Goal: Task Accomplishment & Management: Complete application form

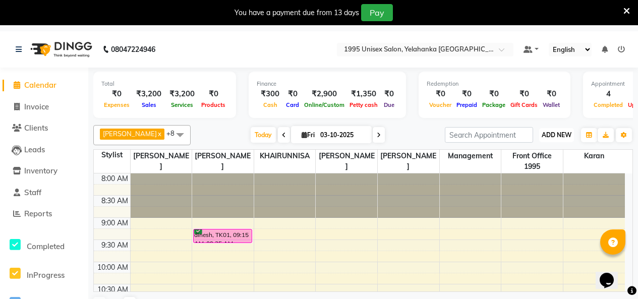
click at [554, 139] on span "ADD NEW" at bounding box center [557, 135] width 30 height 8
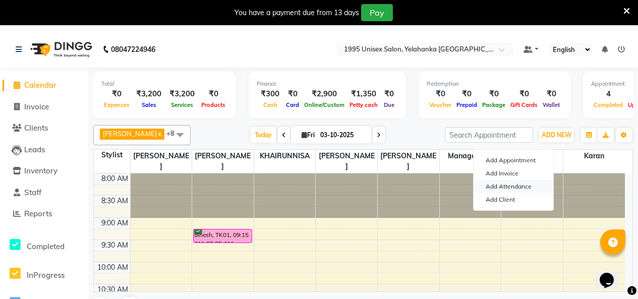
click at [527, 192] on link "Add Attendance" at bounding box center [514, 186] width 80 height 13
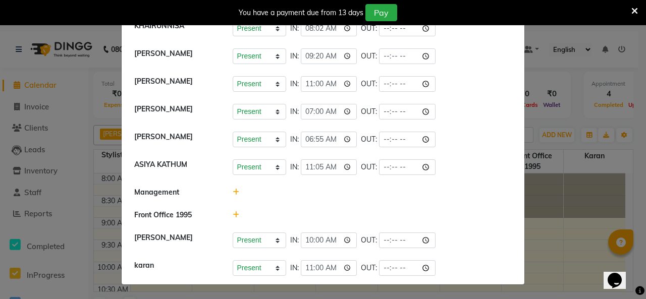
scroll to position [151, 0]
click at [426, 147] on input "time" at bounding box center [407, 140] width 56 height 16
type input "16:53"
click at [434, 147] on input "16:53" at bounding box center [407, 140] width 56 height 16
click at [485, 154] on li "[PERSON_NAME] Present Absent Late Half Day Weekly Off IN: 06:55 OUT: 16:53" at bounding box center [323, 140] width 398 height 28
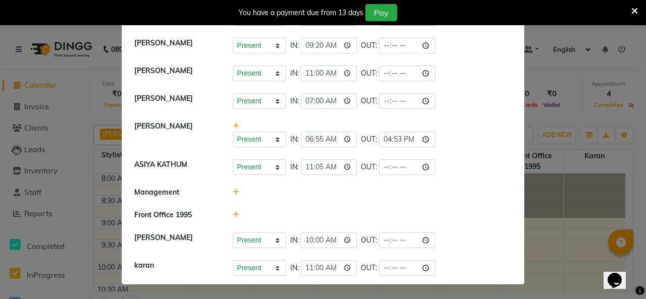
scroll to position [118, 0]
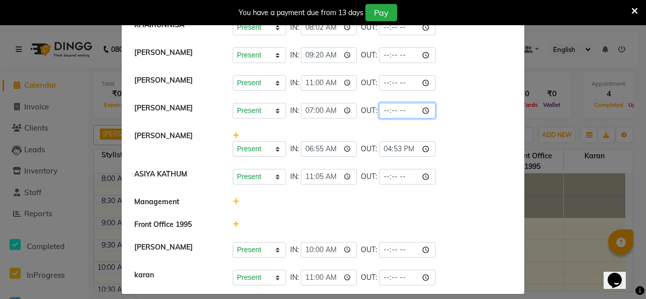
click at [431, 119] on input "time" at bounding box center [407, 111] width 56 height 16
type input "11:30"
click at [421, 119] on input "11:30" at bounding box center [407, 111] width 56 height 16
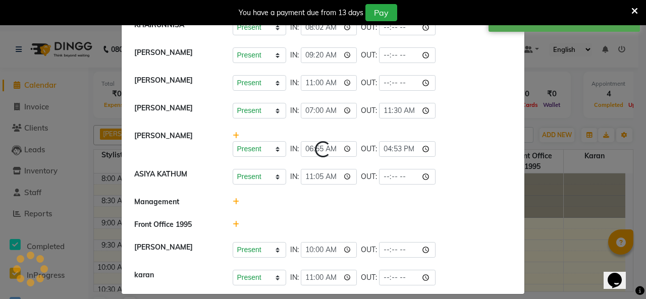
click at [459, 125] on li "[PERSON_NAME] Present Absent Late Half Day Weekly Off IN: 07:00 OUT: 11:30" at bounding box center [323, 111] width 398 height 28
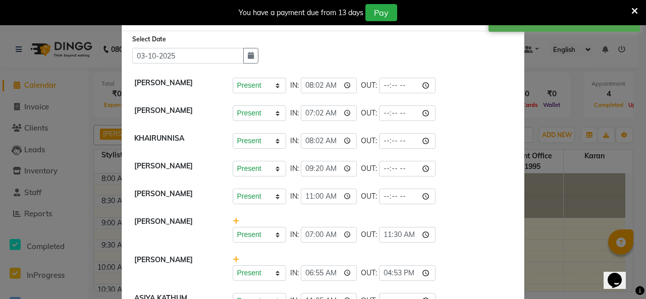
scroll to position [0, 0]
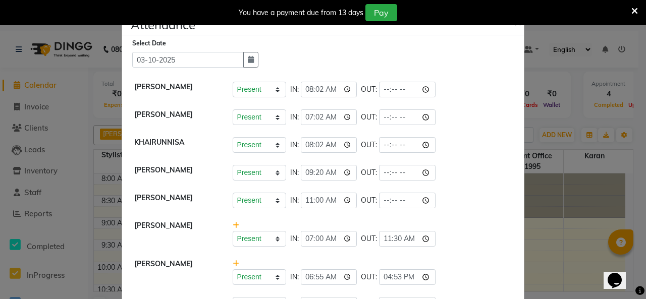
click at [566, 88] on ngb-modal-window "Attendance × Select Date [DATE] [PERSON_NAME] Present Absent Late Half Day Week…" at bounding box center [323, 149] width 646 height 299
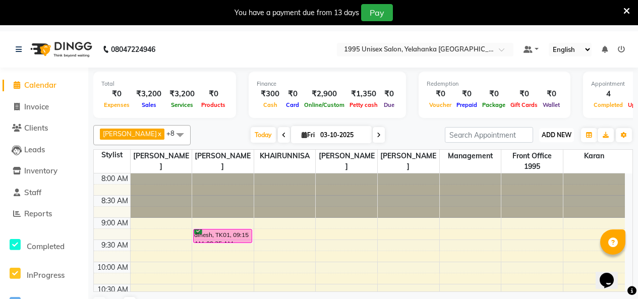
click at [549, 142] on button "ADD NEW Toggle Dropdown" at bounding box center [556, 135] width 35 height 14
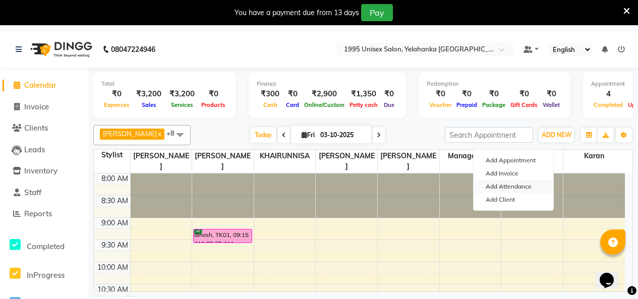
click at [509, 193] on link "Add Attendance" at bounding box center [514, 186] width 80 height 13
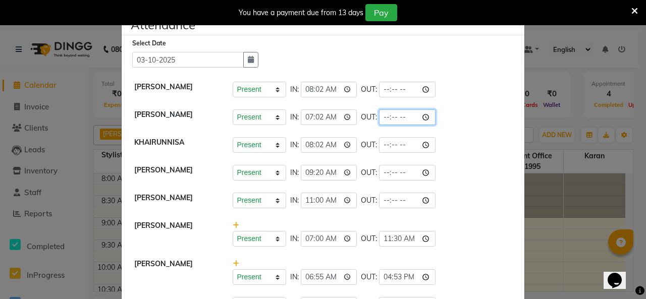
click at [431, 125] on input "time" at bounding box center [407, 117] width 56 height 16
click at [432, 125] on input "time" at bounding box center [407, 117] width 56 height 16
type input "17:01"
click at [449, 125] on div "Present Absent Late Half Day Weekly Off IN: 07:02 OUT: 17:01" at bounding box center [372, 117] width 279 height 16
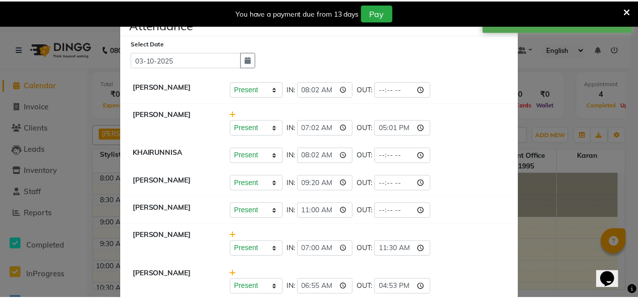
scroll to position [50, 0]
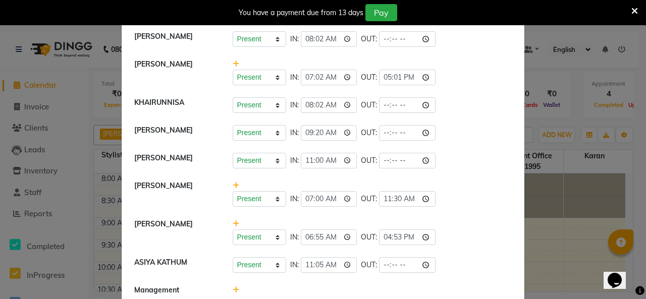
click at [556, 40] on ngb-modal-window "Attendance × Select Date [DATE] [PERSON_NAME] Present Absent Late Half Day Week…" at bounding box center [323, 149] width 646 height 299
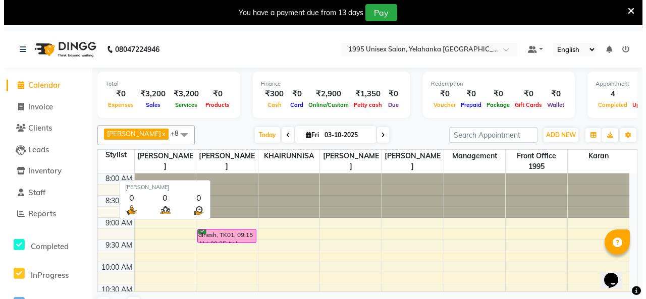
scroll to position [34, 0]
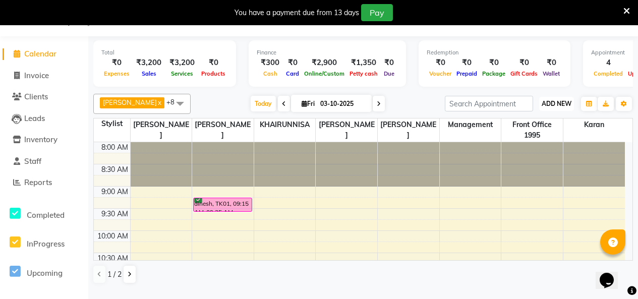
click at [559, 107] on span "ADD NEW" at bounding box center [557, 104] width 30 height 8
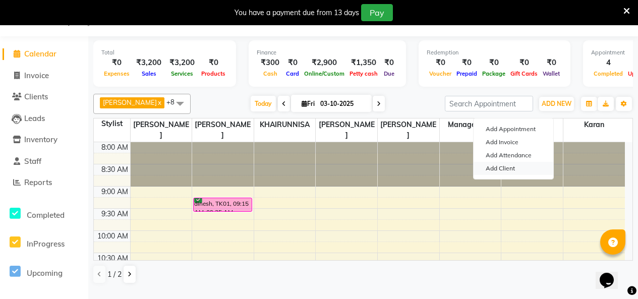
click at [511, 172] on link "Add Client" at bounding box center [514, 168] width 80 height 13
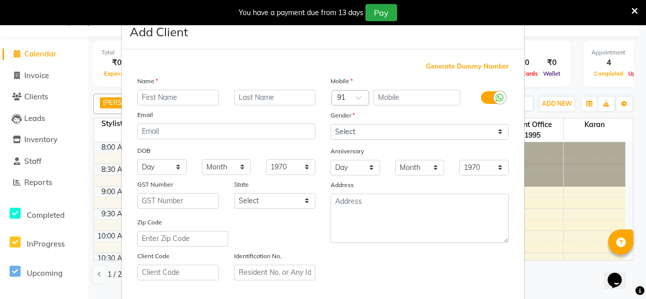
click at [157, 105] on input "text" at bounding box center [178, 98] width 82 height 16
type input "[PERSON_NAME]"
click at [293, 105] on input "text" at bounding box center [275, 98] width 82 height 16
type input "Shetty"
click at [382, 105] on input "text" at bounding box center [416, 98] width 87 height 16
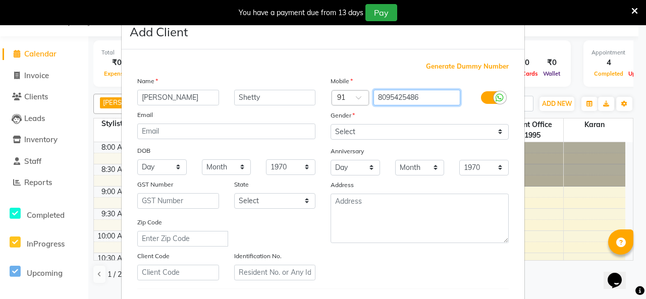
type input "8095425486"
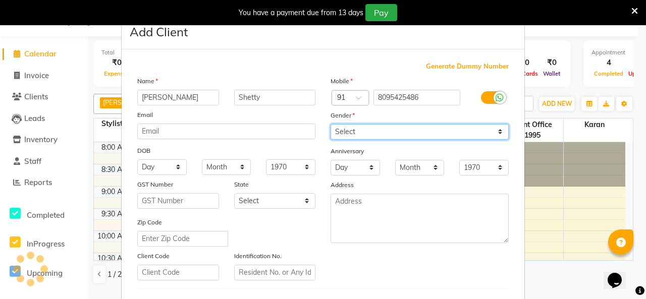
click at [409, 140] on select "Select [DEMOGRAPHIC_DATA] [DEMOGRAPHIC_DATA] Other Prefer Not To Say" at bounding box center [419, 132] width 178 height 16
select select "[DEMOGRAPHIC_DATA]"
click at [330, 140] on select "Select [DEMOGRAPHIC_DATA] [DEMOGRAPHIC_DATA] Other Prefer Not To Say" at bounding box center [419, 132] width 178 height 16
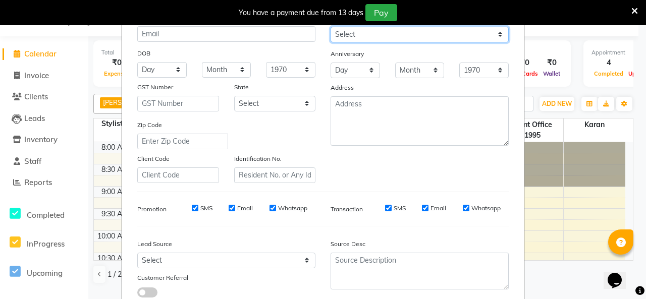
scroll to position [101, 0]
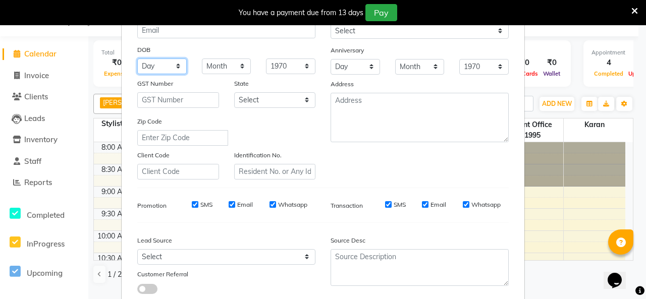
click at [165, 74] on select "Day 01 02 03 04 05 06 07 08 09 10 11 12 13 14 15 16 17 18 19 20 21 22 23 24 25 …" at bounding box center [161, 67] width 49 height 16
select select "29"
click at [137, 74] on select "Day 01 02 03 04 05 06 07 08 09 10 11 12 13 14 15 16 17 18 19 20 21 22 23 24 25 …" at bounding box center [161, 67] width 49 height 16
click at [207, 74] on select "Month January February March April May June July August September October Novem…" at bounding box center [226, 67] width 49 height 16
select select "02"
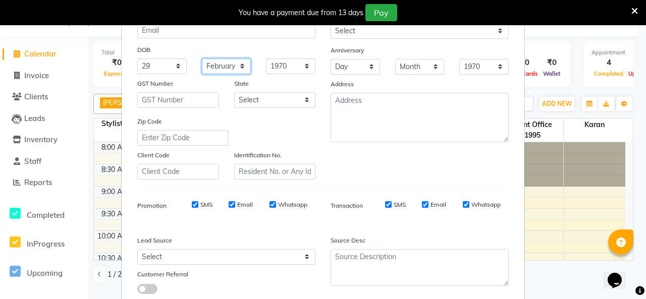
click at [202, 74] on select "Month January February March April May June July August September October Novem…" at bounding box center [226, 67] width 49 height 16
click at [288, 74] on select "1940 1941 1942 1943 1944 1945 1946 1947 1948 1949 1950 1951 1952 1953 1954 1955…" at bounding box center [290, 67] width 49 height 16
select select "2000"
click at [266, 74] on select "1940 1941 1942 1943 1944 1945 1946 1947 1948 1949 1950 1951 1952 1953 1954 1955…" at bounding box center [290, 67] width 49 height 16
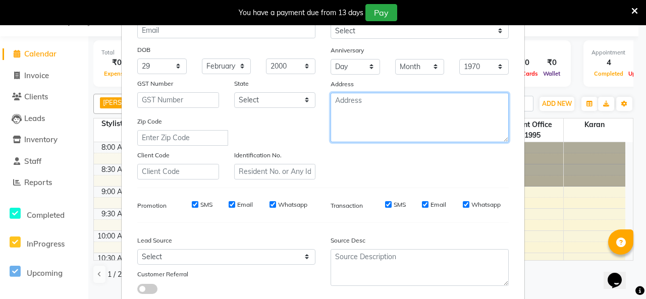
click at [343, 142] on textarea at bounding box center [419, 117] width 178 height 49
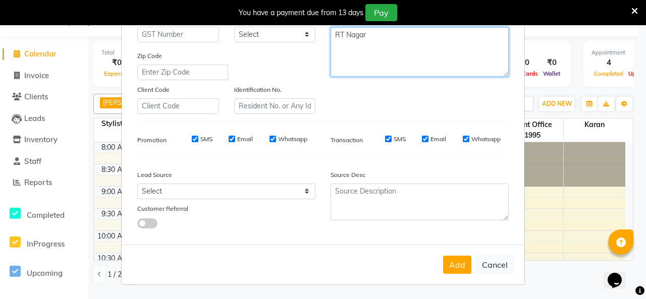
scroll to position [255, 0]
type textarea "RT Nagar"
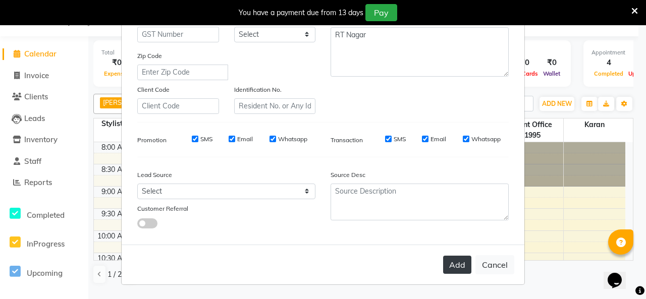
click at [443, 256] on button "Add" at bounding box center [457, 265] width 28 height 18
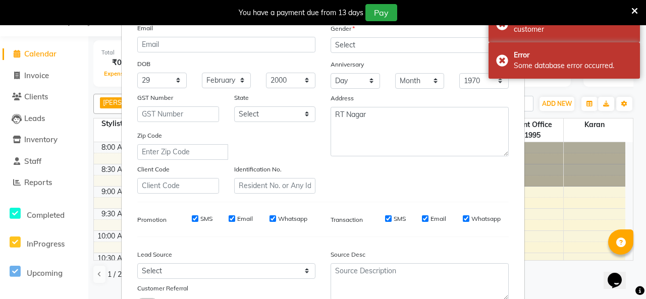
scroll to position [104, 0]
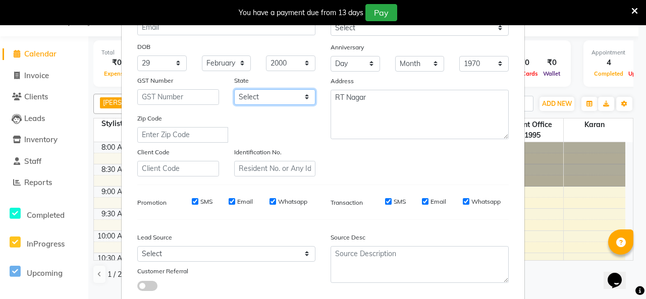
click at [287, 105] on select "Select [GEOGRAPHIC_DATA] [GEOGRAPHIC_DATA] [GEOGRAPHIC_DATA] [GEOGRAPHIC_DATA] …" at bounding box center [275, 97] width 82 height 16
select select "17"
click at [234, 105] on select "Select [GEOGRAPHIC_DATA] [GEOGRAPHIC_DATA] [GEOGRAPHIC_DATA] [GEOGRAPHIC_DATA] …" at bounding box center [275, 97] width 82 height 16
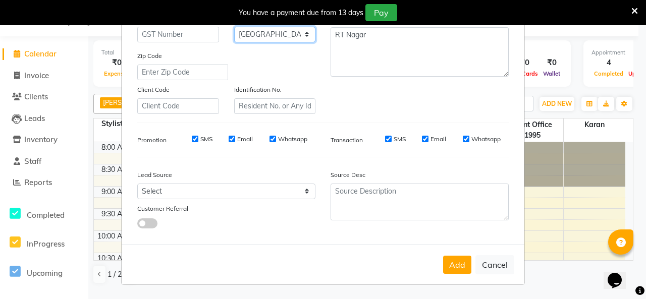
scroll to position [255, 0]
click at [443, 257] on button "Add" at bounding box center [457, 265] width 28 height 18
click at [636, 14] on div "You have a payment due from 13 days Pay" at bounding box center [323, 12] width 646 height 25
click at [631, 12] on icon at bounding box center [634, 11] width 7 height 9
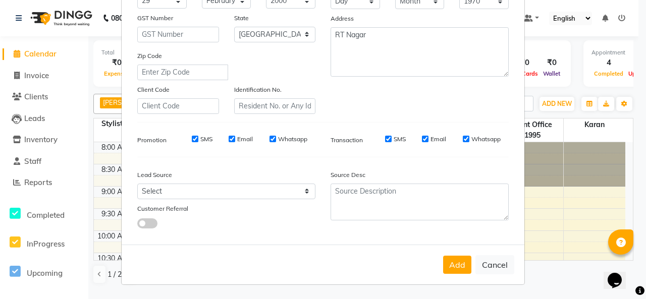
scroll to position [3, 0]
click at [444, 256] on button "Add" at bounding box center [457, 265] width 28 height 18
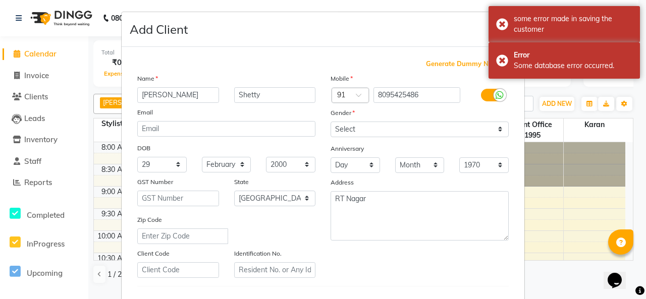
scroll to position [0, 0]
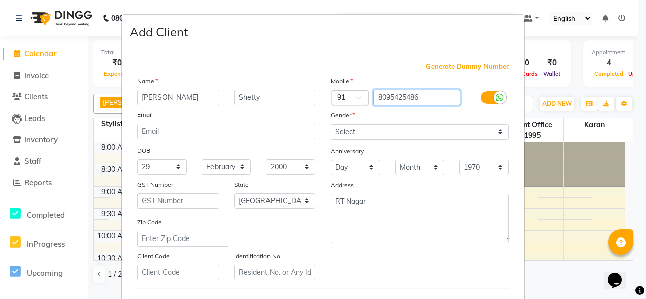
click at [429, 105] on input "8095425486" at bounding box center [416, 98] width 87 height 16
type input "8095425486"
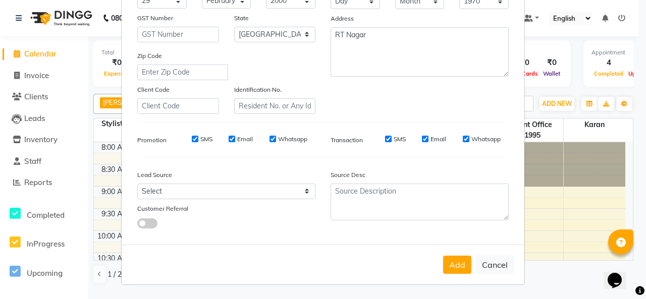
scroll to position [255, 0]
click at [443, 259] on button "Add" at bounding box center [457, 265] width 28 height 18
click at [443, 256] on button "Add" at bounding box center [457, 265] width 28 height 18
click at [443, 259] on button "Add" at bounding box center [457, 265] width 28 height 18
click at [443, 256] on button "Add" at bounding box center [457, 265] width 28 height 18
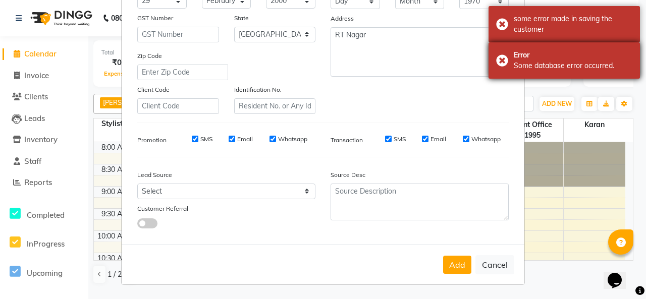
scroll to position [226, 0]
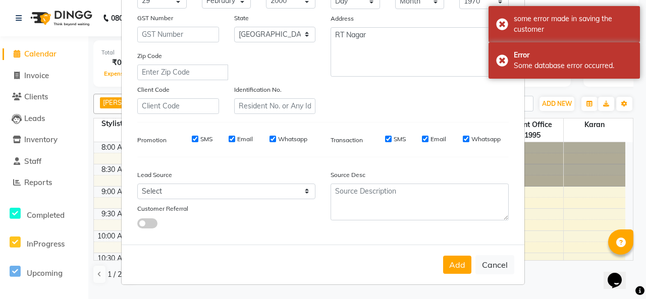
click at [314, 93] on div "Identification No." at bounding box center [275, 99] width 97 height 30
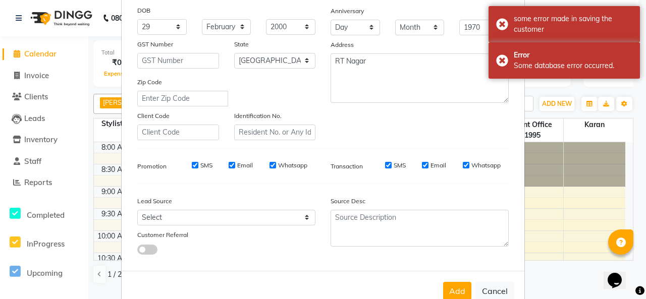
scroll to position [0, 0]
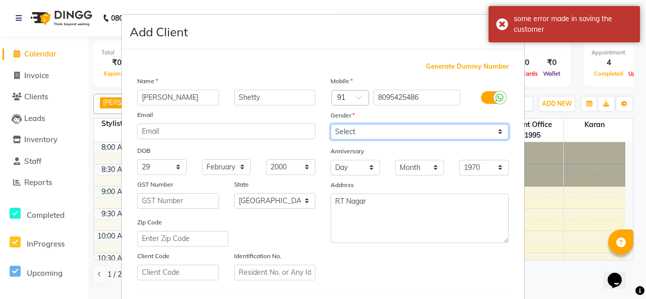
click at [379, 140] on select "Select [DEMOGRAPHIC_DATA] [DEMOGRAPHIC_DATA] Other Prefer Not To Say" at bounding box center [419, 132] width 178 height 16
click at [366, 124] on div "Gender" at bounding box center [419, 117] width 193 height 14
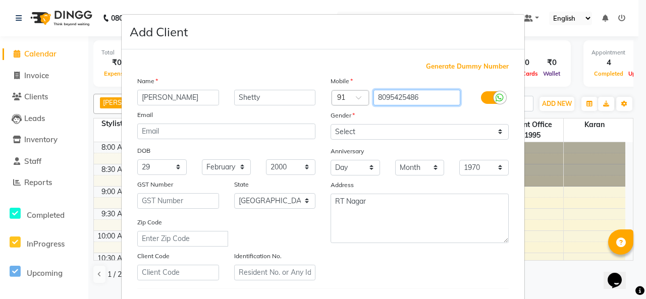
click at [425, 105] on input "8095425486" at bounding box center [416, 98] width 87 height 16
click at [429, 105] on input "8095425486" at bounding box center [416, 98] width 87 height 16
click at [413, 90] on div "Mobile" at bounding box center [419, 83] width 193 height 14
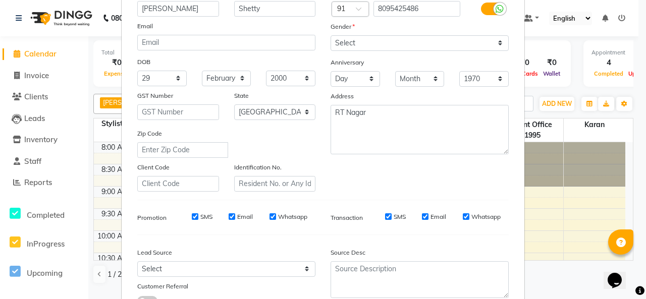
scroll to position [92, 0]
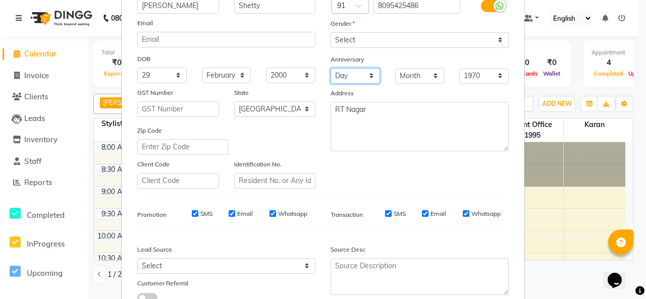
click at [348, 84] on select "Day 01 02 03 04 05 06 07 08 09 10 11 12 13 14 15 16 17 18 19 20 21 22 23 24 25 …" at bounding box center [354, 76] width 49 height 16
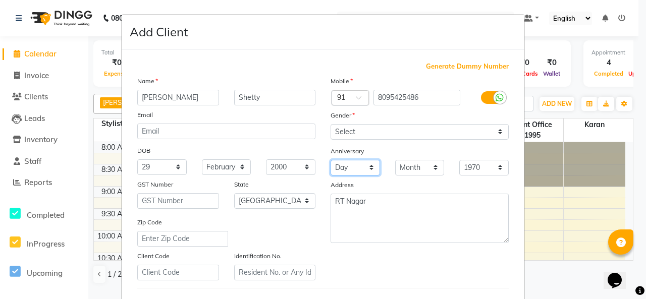
scroll to position [255, 0]
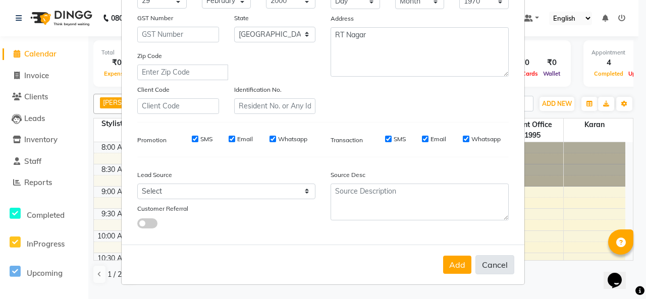
click at [483, 267] on button "Cancel" at bounding box center [494, 264] width 39 height 19
select select
select select "null"
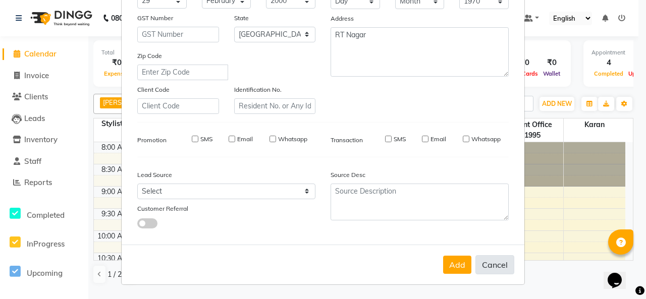
select select
checkbox input "false"
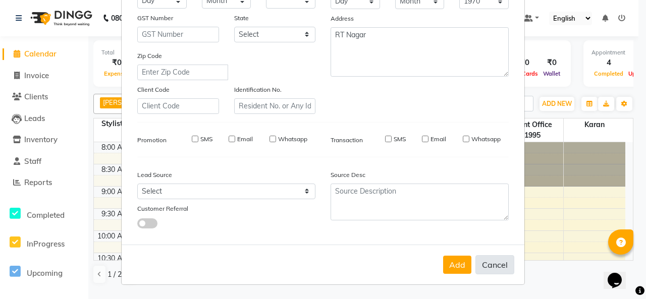
checkbox input "false"
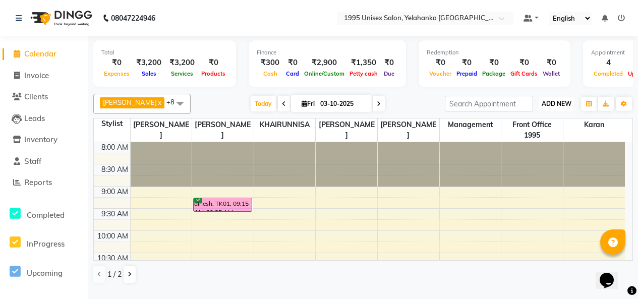
click at [558, 107] on span "ADD NEW" at bounding box center [557, 104] width 30 height 8
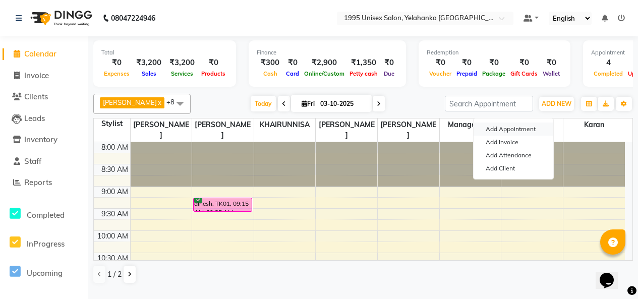
click at [523, 129] on button "Add Appointment" at bounding box center [514, 129] width 80 height 13
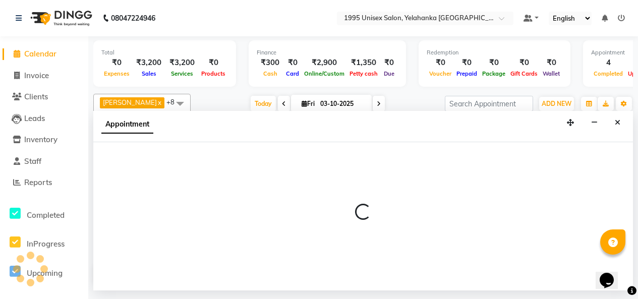
select select "tentative"
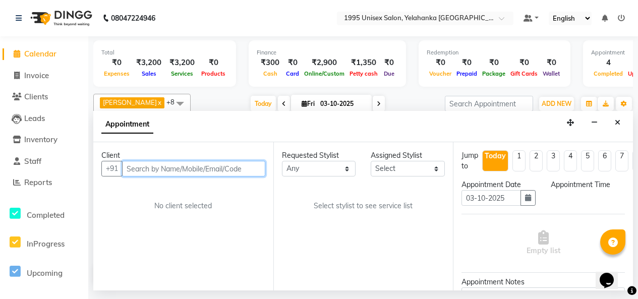
select select "540"
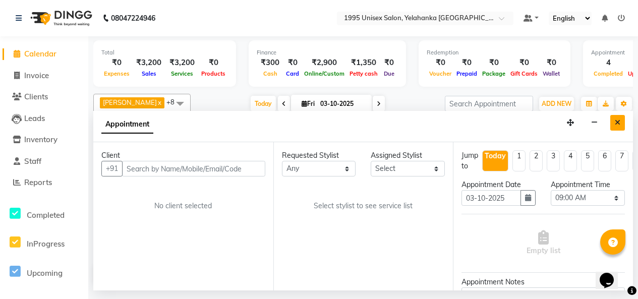
click at [610, 131] on button "Close" at bounding box center [617, 123] width 15 height 16
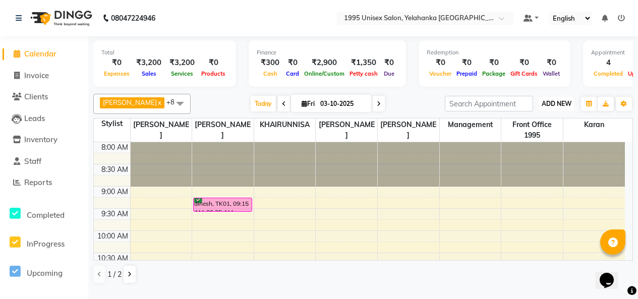
click at [558, 106] on span "ADD NEW" at bounding box center [557, 104] width 30 height 8
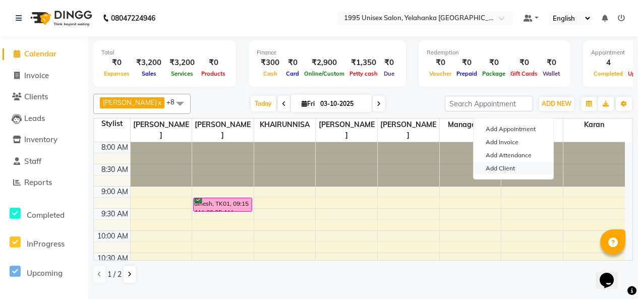
click at [515, 174] on link "Add Client" at bounding box center [514, 168] width 80 height 13
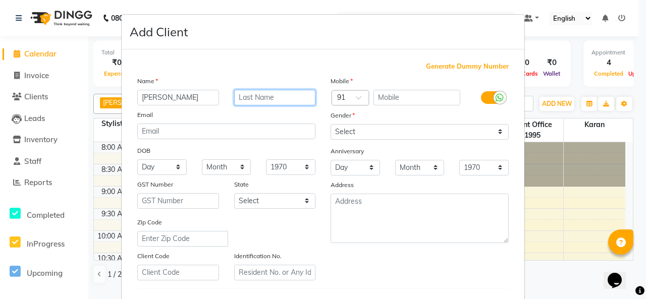
click at [266, 105] on input "text" at bounding box center [275, 98] width 82 height 16
click at [188, 105] on input "[PERSON_NAME]" at bounding box center [178, 98] width 82 height 16
type input "Shaswath"
click at [242, 105] on input "text" at bounding box center [275, 98] width 82 height 16
type input "Shetty"
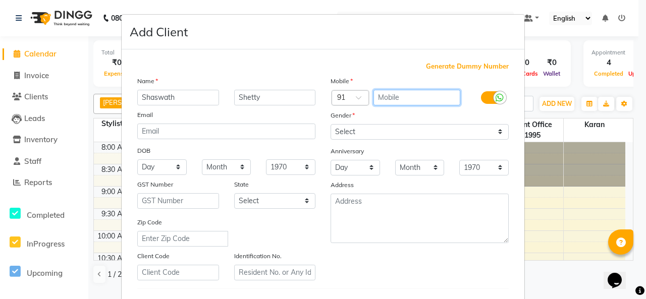
click at [396, 105] on input "text" at bounding box center [416, 98] width 87 height 16
type input "8095425486"
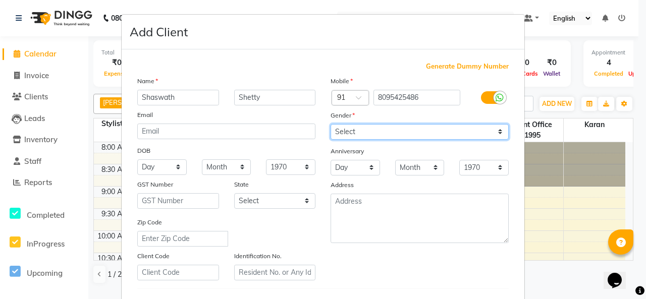
click at [386, 140] on select "Select [DEMOGRAPHIC_DATA] [DEMOGRAPHIC_DATA] Other Prefer Not To Say" at bounding box center [419, 132] width 178 height 16
select select "[DEMOGRAPHIC_DATA]"
click at [330, 140] on select "Select [DEMOGRAPHIC_DATA] [DEMOGRAPHIC_DATA] Other Prefer Not To Say" at bounding box center [419, 132] width 178 height 16
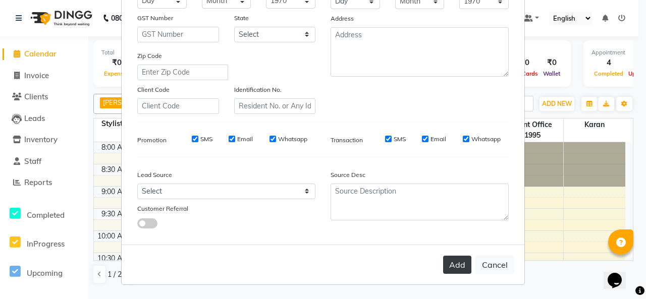
click at [443, 256] on button "Add" at bounding box center [457, 265] width 28 height 18
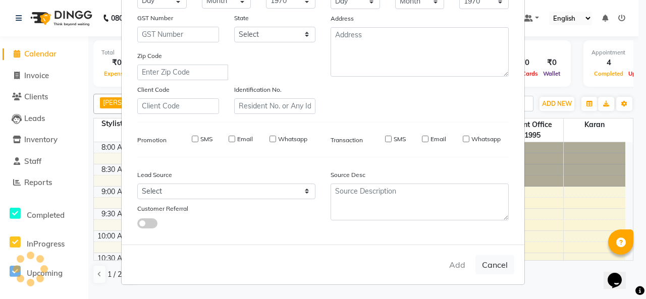
select select
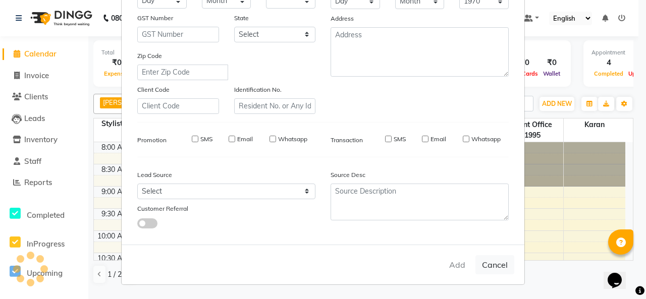
select select
checkbox input "false"
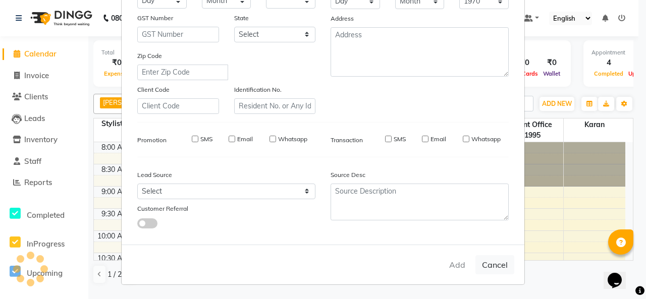
checkbox input "false"
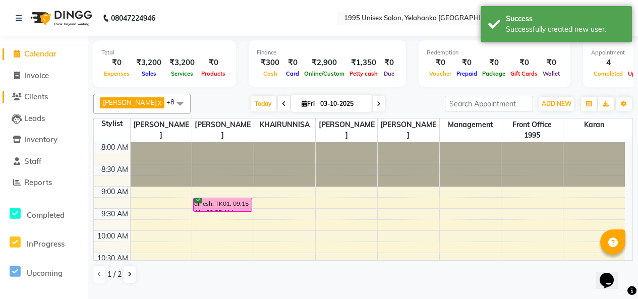
click at [38, 95] on span "Clients" at bounding box center [36, 97] width 24 height 10
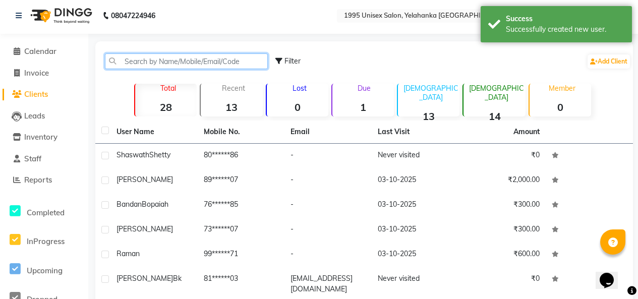
click at [167, 69] on input "text" at bounding box center [186, 61] width 163 height 16
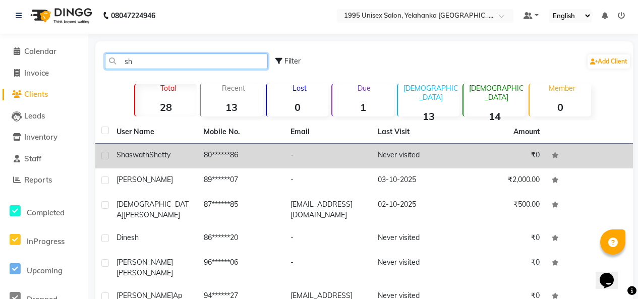
type input "sh"
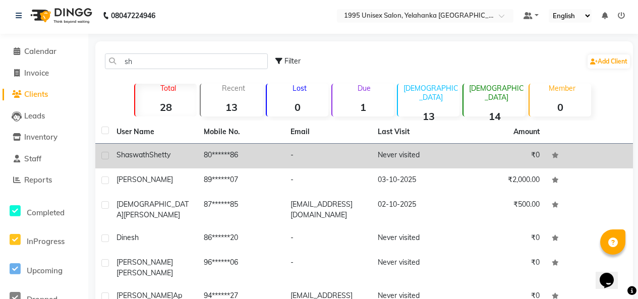
click at [214, 168] on td "80******86" at bounding box center [241, 156] width 87 height 25
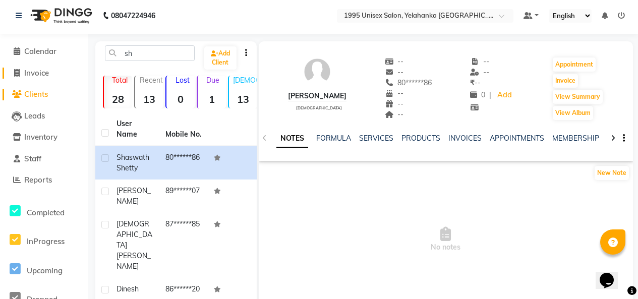
click at [37, 77] on span "Invoice" at bounding box center [36, 73] width 25 height 10
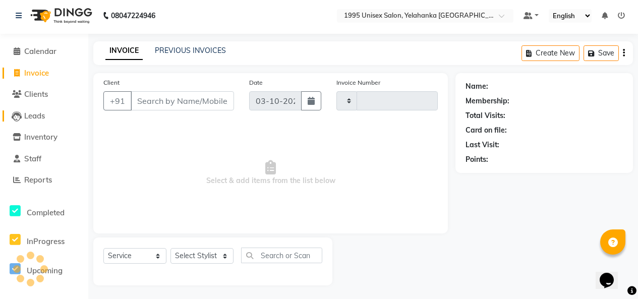
click at [37, 111] on span "Leads" at bounding box center [34, 116] width 21 height 10
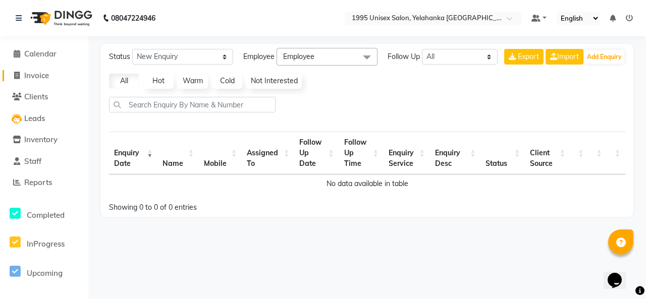
click at [47, 75] on span "Invoice" at bounding box center [36, 76] width 25 height 10
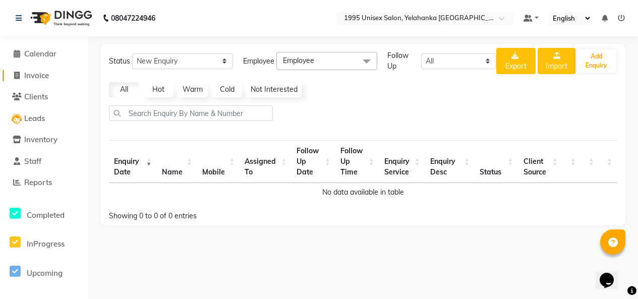
select select "8994"
select select "service"
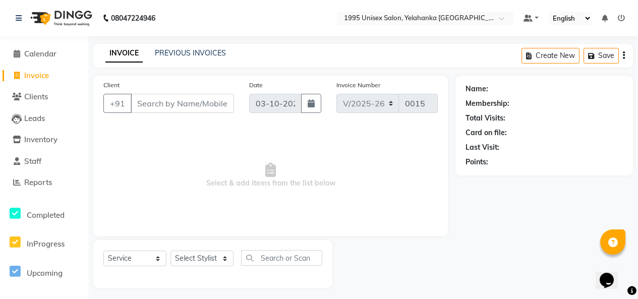
click at [193, 97] on div "Client +91" at bounding box center [169, 100] width 146 height 41
click at [185, 113] on input "Client" at bounding box center [182, 103] width 103 height 19
type input "8"
click at [146, 197] on span "Select & add items from the list below" at bounding box center [270, 175] width 334 height 101
drag, startPoint x: 38, startPoint y: 55, endPoint x: 78, endPoint y: 63, distance: 40.5
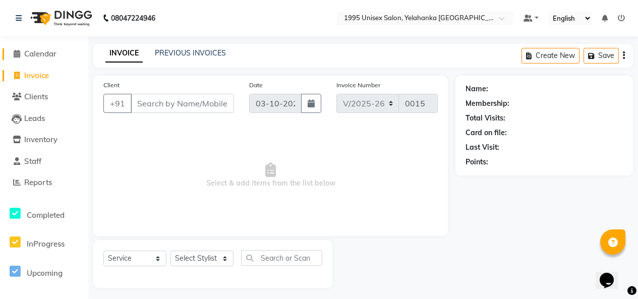
click at [38, 55] on span "Calendar" at bounding box center [40, 54] width 32 height 10
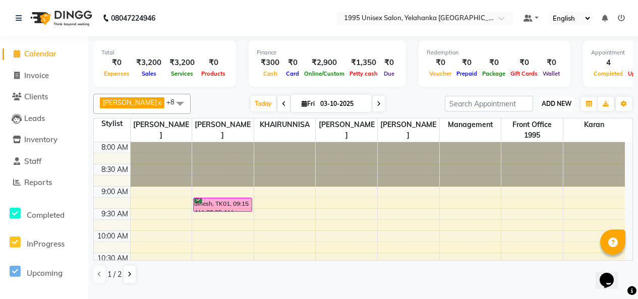
click at [553, 107] on button "ADD NEW Toggle Dropdown" at bounding box center [556, 104] width 35 height 14
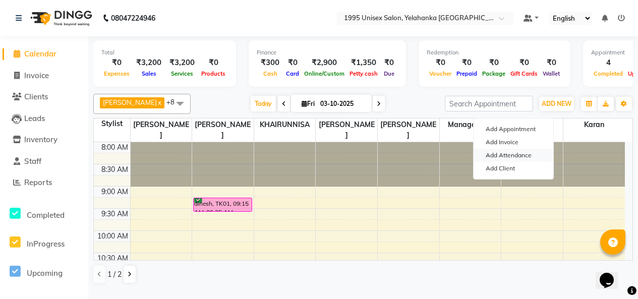
click at [518, 159] on link "Add Attendance" at bounding box center [514, 155] width 80 height 13
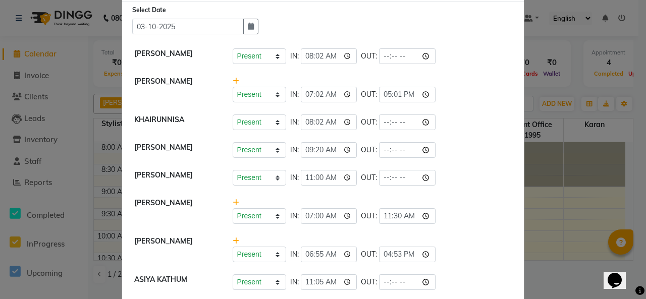
scroll to position [50, 0]
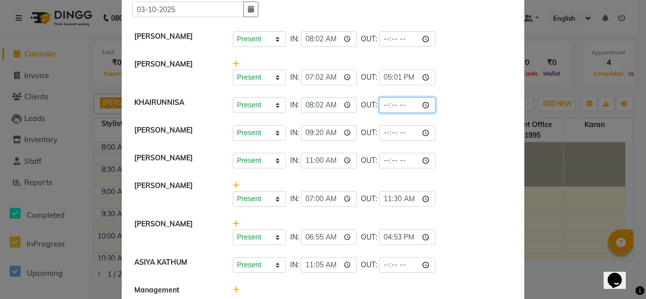
click at [431, 113] on input "time" at bounding box center [407, 105] width 56 height 16
type input "18:01"
click at [450, 120] on li "KHAIRUNNISA Present Absent Late Half Day Weekly Off IN: 08:02 OUT: 18:01" at bounding box center [323, 105] width 398 height 28
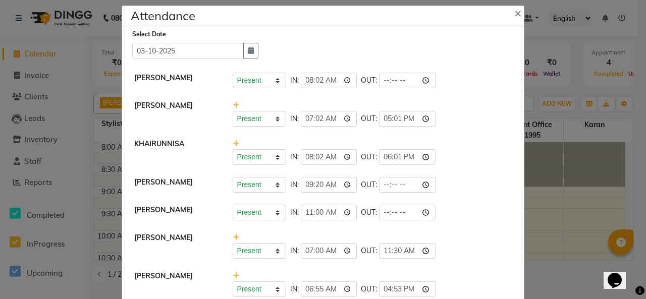
scroll to position [0, 0]
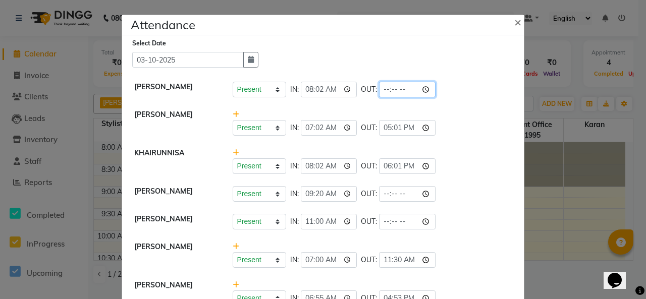
click at [414, 97] on input "time" at bounding box center [407, 90] width 56 height 16
click at [432, 97] on input "time" at bounding box center [407, 90] width 56 height 16
type input "18:22"
drag, startPoint x: 381, startPoint y: 112, endPoint x: 393, endPoint y: 120, distance: 14.6
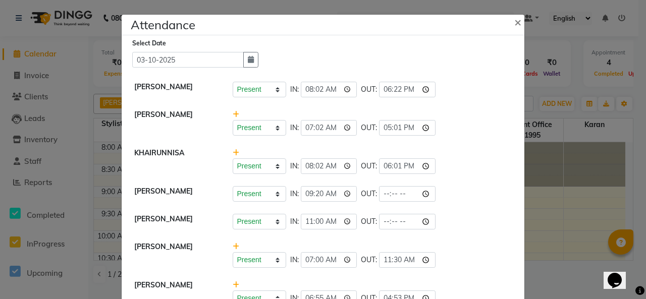
click at [377, 95] on span "OUT:" at bounding box center [369, 89] width 16 height 11
